Goal: Task Accomplishment & Management: Complete application form

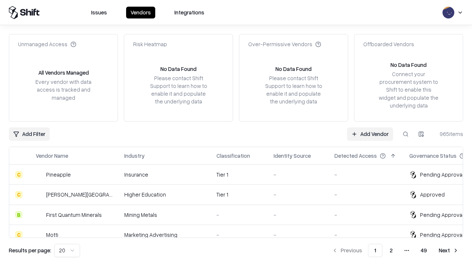
click at [370, 134] on link "Add Vendor" at bounding box center [370, 133] width 46 height 13
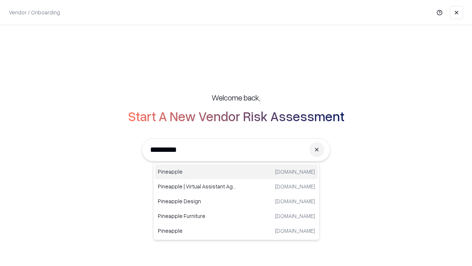
click at [237, 172] on div "Pineapple [DOMAIN_NAME]" at bounding box center [236, 171] width 163 height 15
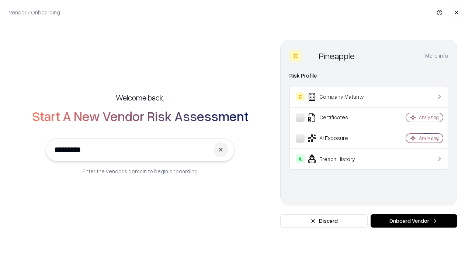
type input "*********"
click at [414, 221] on button "Onboard Vendor" at bounding box center [414, 220] width 87 height 13
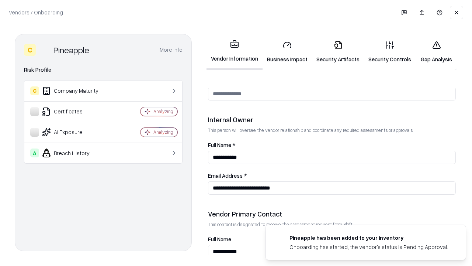
scroll to position [382, 0]
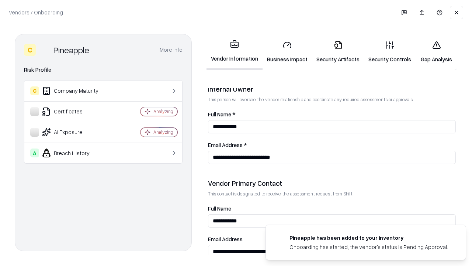
click at [287, 52] on link "Business Impact" at bounding box center [287, 52] width 49 height 34
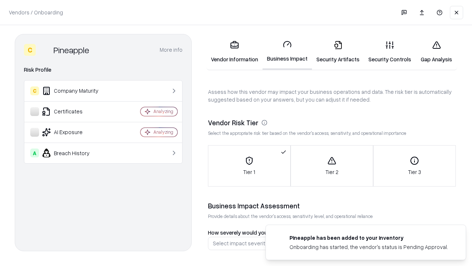
click at [338, 52] on link "Security Artifacts" at bounding box center [338, 52] width 52 height 34
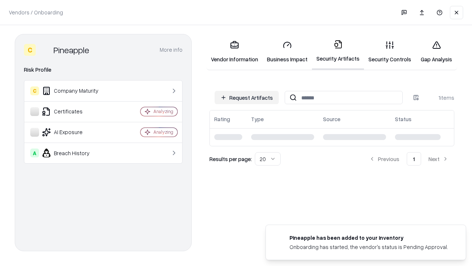
click at [247, 97] on button "Request Artifacts" at bounding box center [247, 97] width 64 height 13
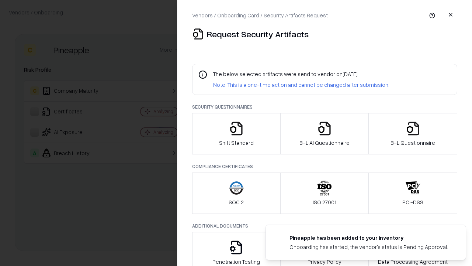
click at [236, 134] on icon "button" at bounding box center [236, 128] width 15 height 15
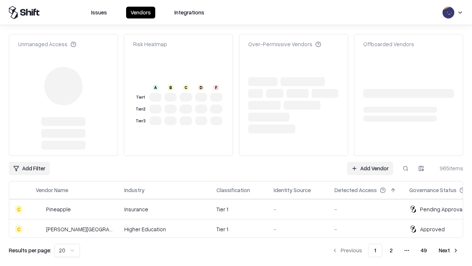
click at [370, 162] on link "Add Vendor" at bounding box center [370, 168] width 46 height 13
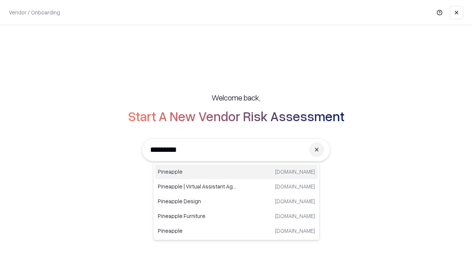
click at [237, 172] on div "Pineapple [DOMAIN_NAME]" at bounding box center [236, 171] width 163 height 15
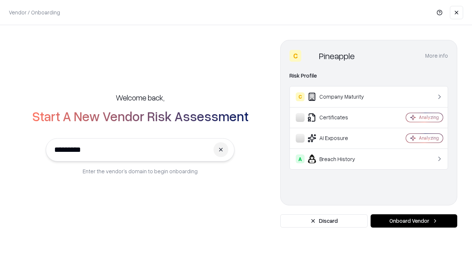
type input "*********"
click at [414, 221] on button "Onboard Vendor" at bounding box center [414, 220] width 87 height 13
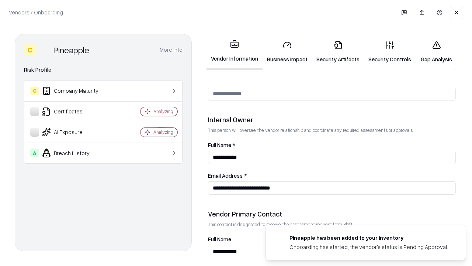
scroll to position [382, 0]
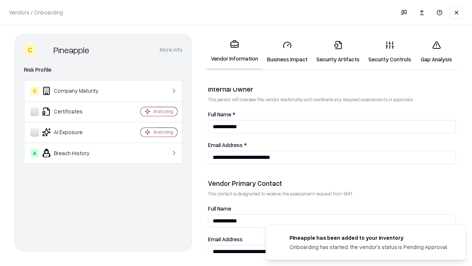
click at [436, 52] on link "Gap Analysis" at bounding box center [437, 52] width 42 height 34
